Goal: Information Seeking & Learning: Learn about a topic

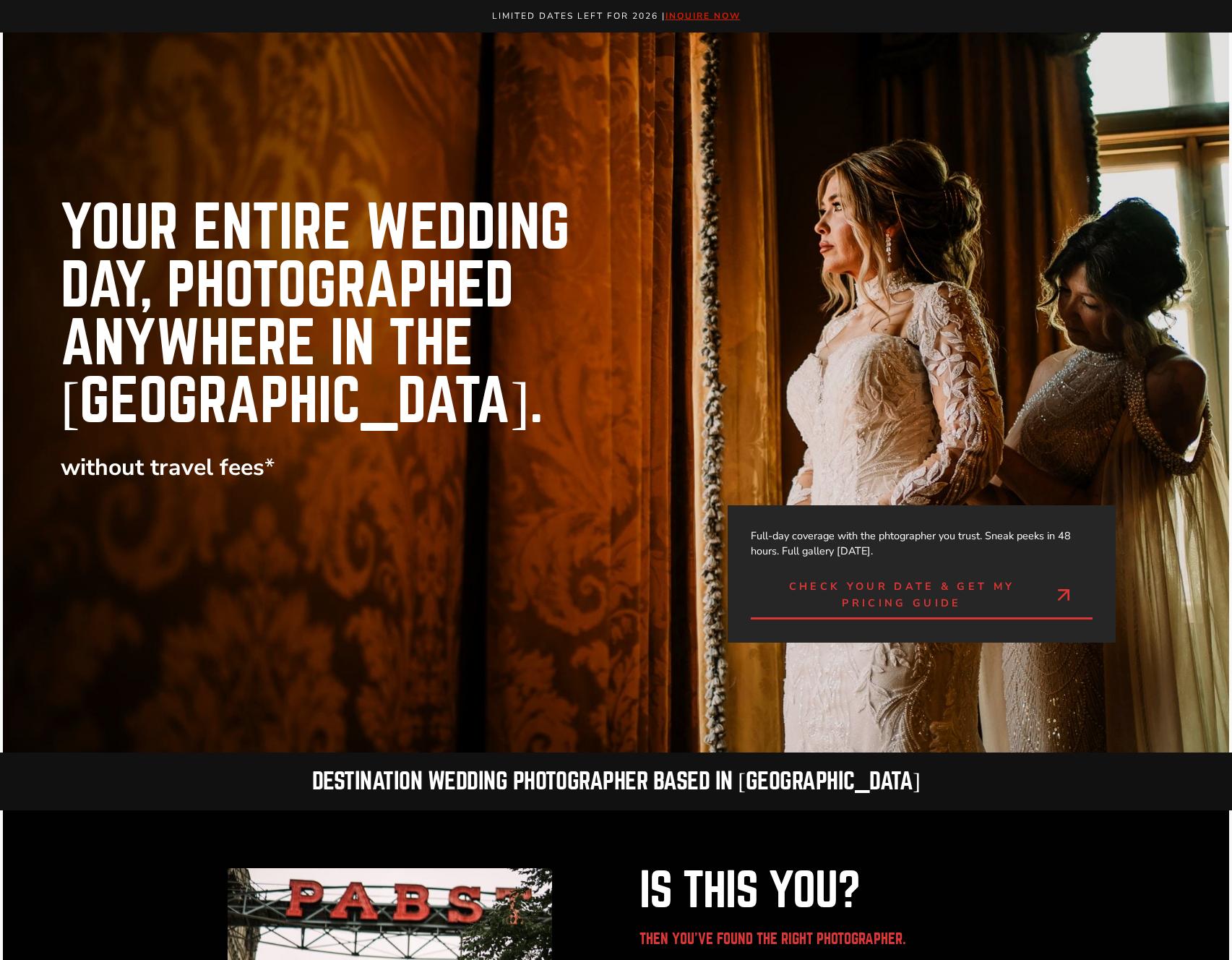
drag, startPoint x: 138, startPoint y: 268, endPoint x: 432, endPoint y: 286, distance: 294.6
click at [419, 298] on h1 "Your entire Wedding Day, Photographed Anywhere in the [GEOGRAPHIC_DATA]." at bounding box center [368, 315] width 614 height 232
click at [436, 284] on h1 "Your entire Wedding Day, Photographed Anywhere in the [GEOGRAPHIC_DATA]." at bounding box center [368, 315] width 614 height 232
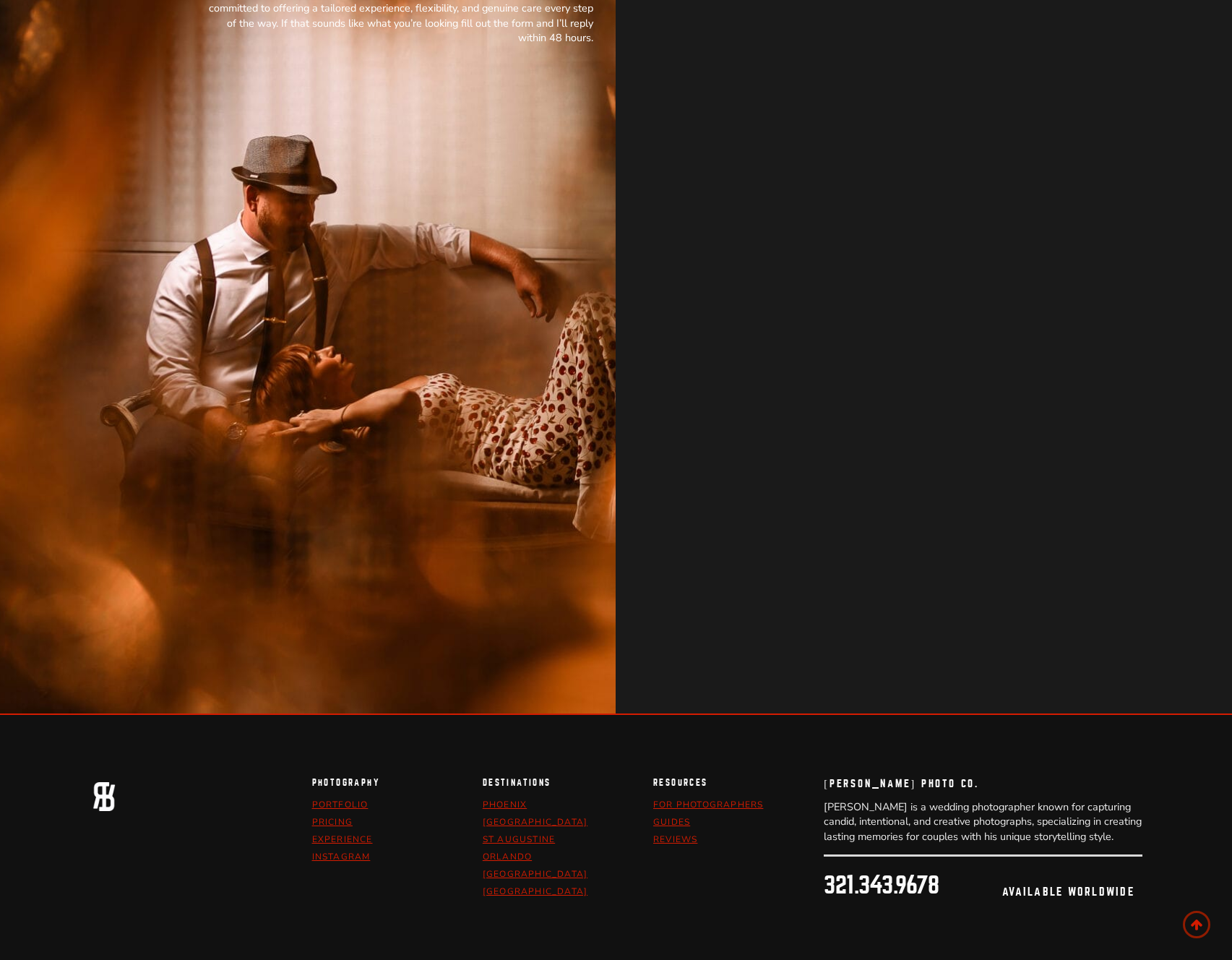
scroll to position [9355, 0]
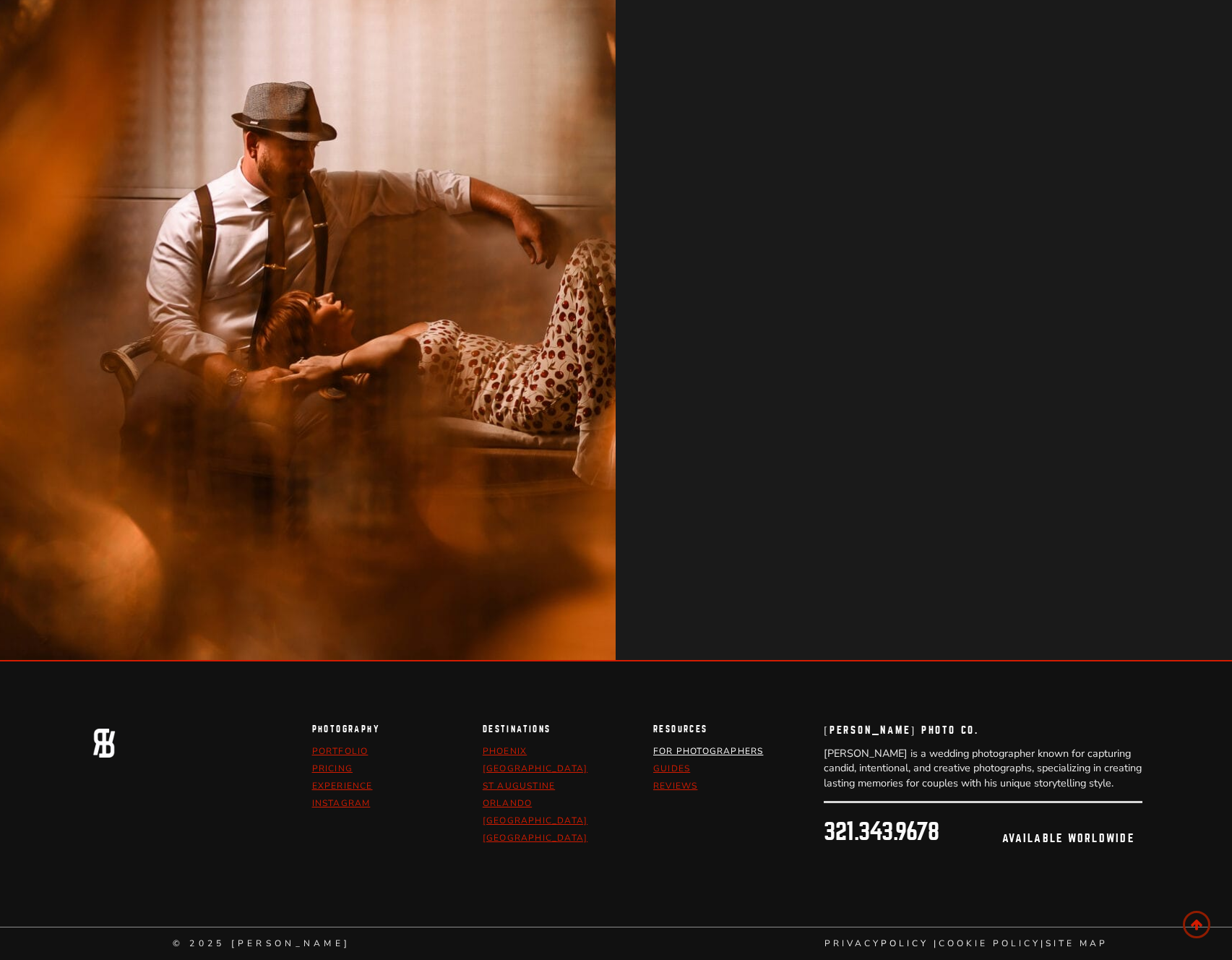
click at [753, 752] on link "For Photographers" at bounding box center [708, 751] width 110 height 12
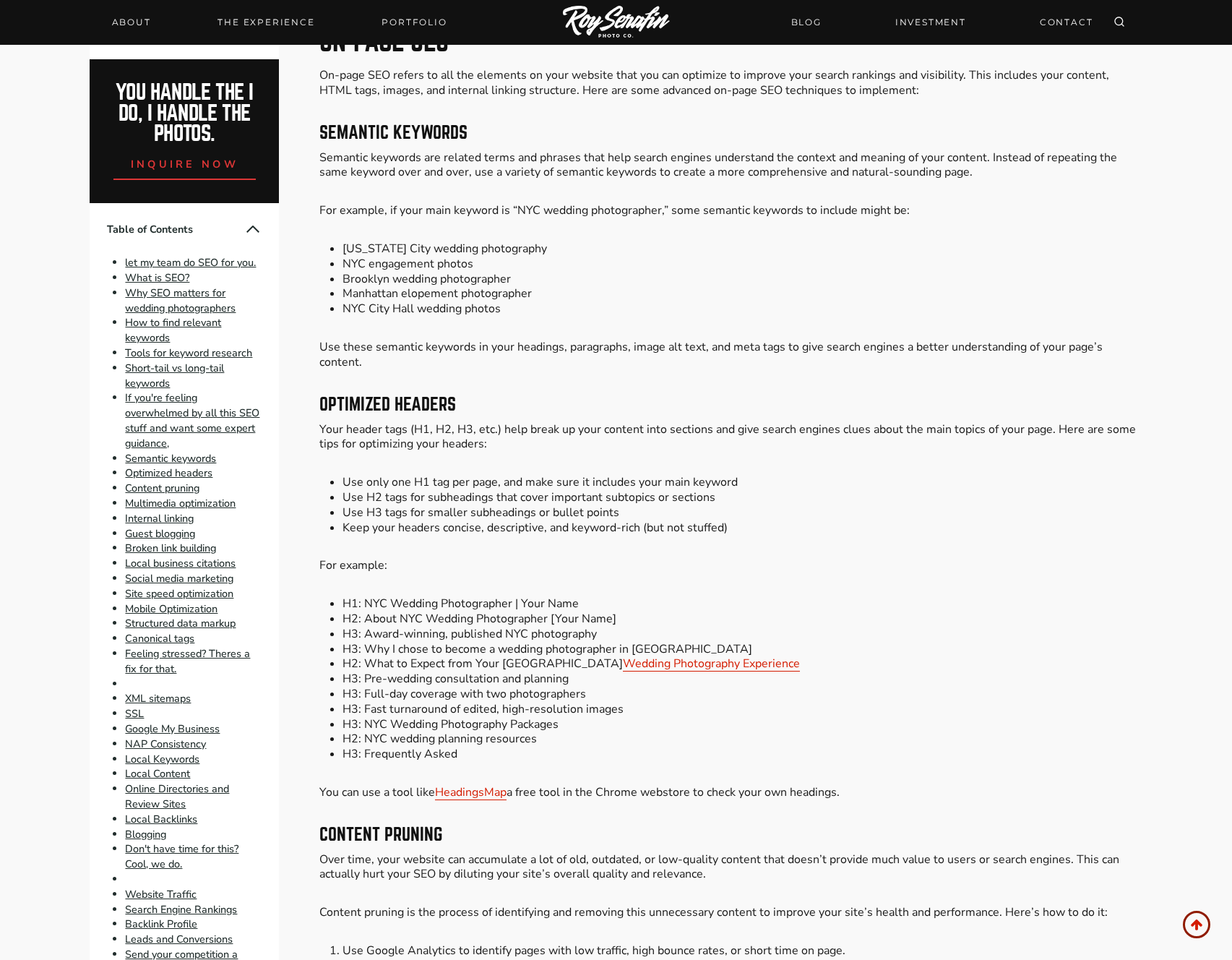
scroll to position [3174, 0]
